Goal: Information Seeking & Learning: Learn about a topic

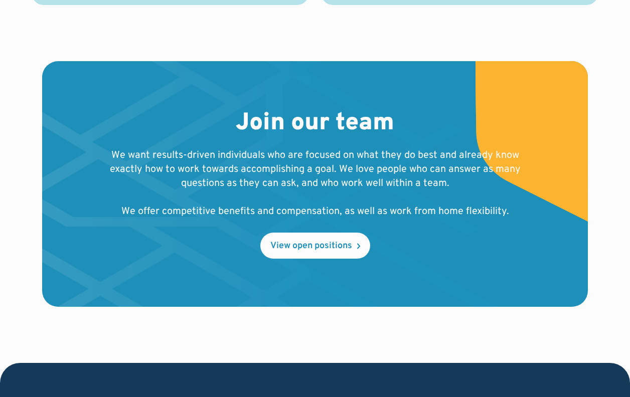
scroll to position [1130, 0]
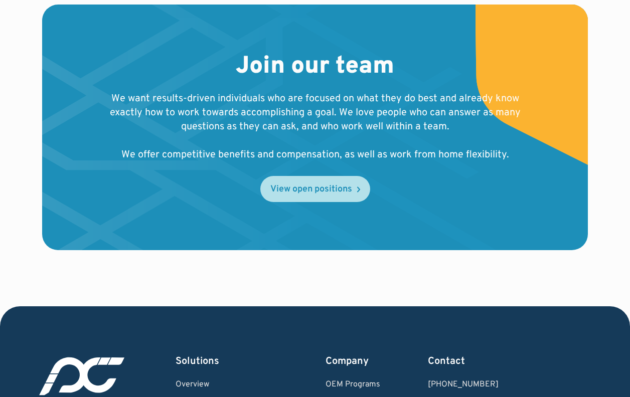
click at [350, 194] on div "View open positions" at bounding box center [311, 189] width 82 height 9
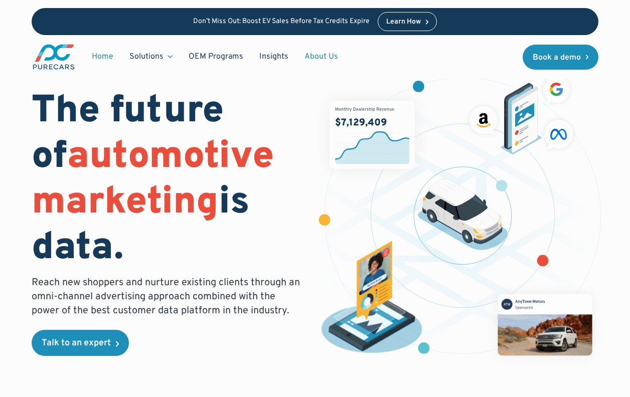
click at [325, 61] on link "About Us" at bounding box center [322, 56] width 50 height 19
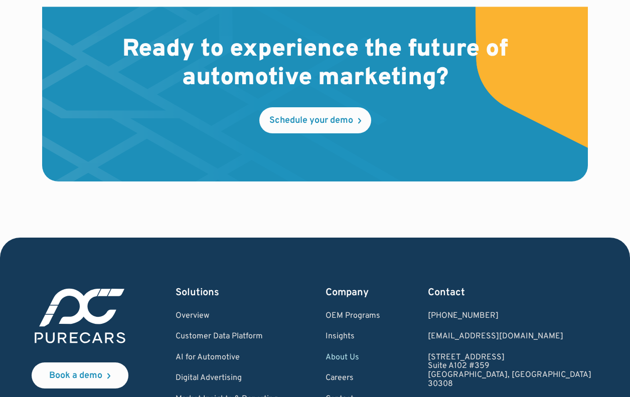
scroll to position [2779, 0]
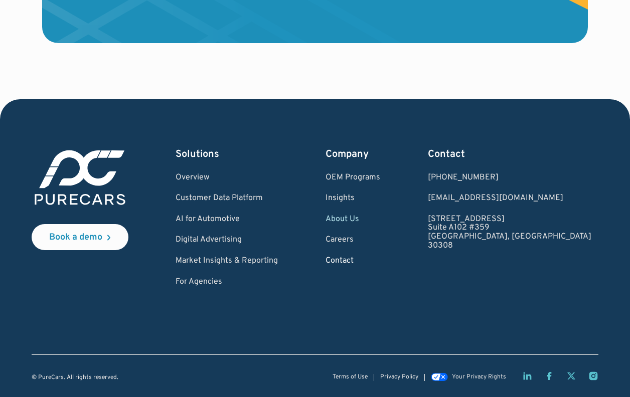
click at [380, 261] on link "Contact" at bounding box center [353, 261] width 55 height 9
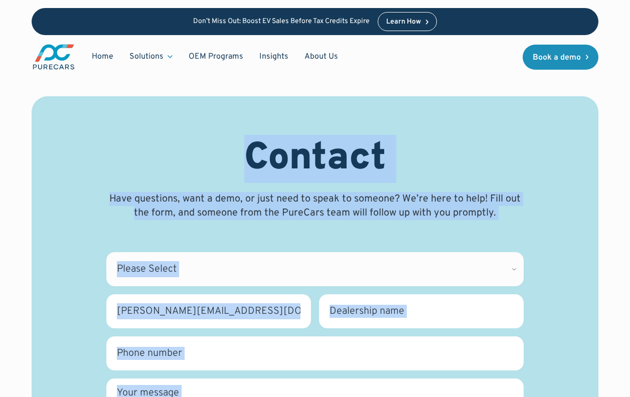
scroll to position [544, 0]
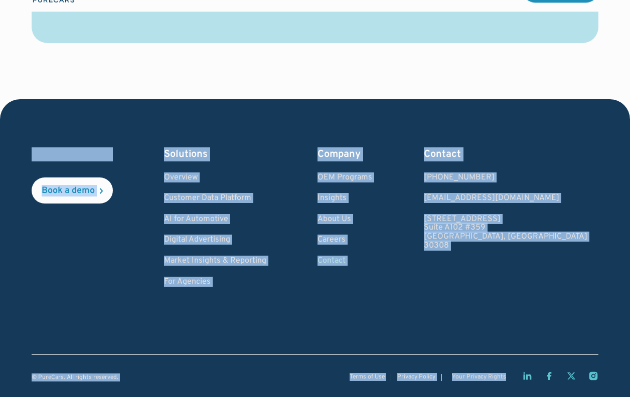
drag, startPoint x: 604, startPoint y: 64, endPoint x: 606, endPoint y: 427, distance: 363.3
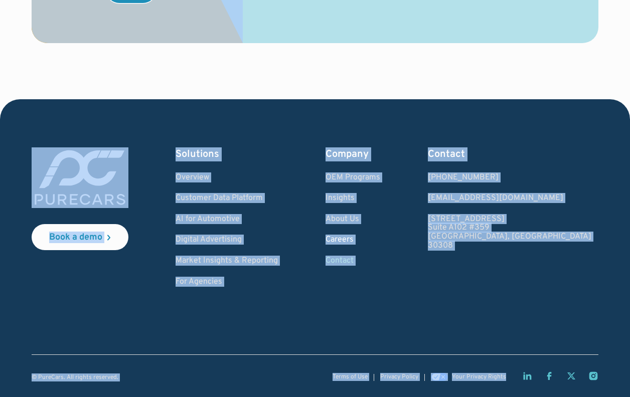
click at [380, 239] on link "Careers" at bounding box center [353, 240] width 55 height 9
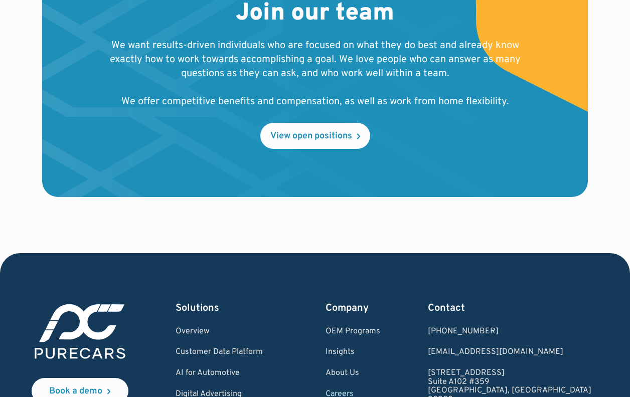
scroll to position [1184, 0]
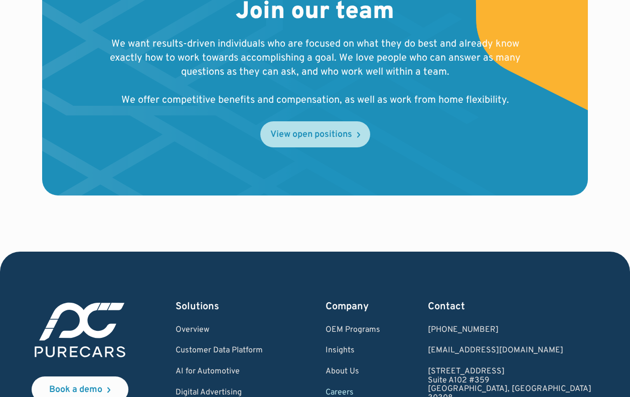
click at [327, 148] on link "View open positions" at bounding box center [315, 134] width 110 height 26
